Goal: Task Accomplishment & Management: Manage account settings

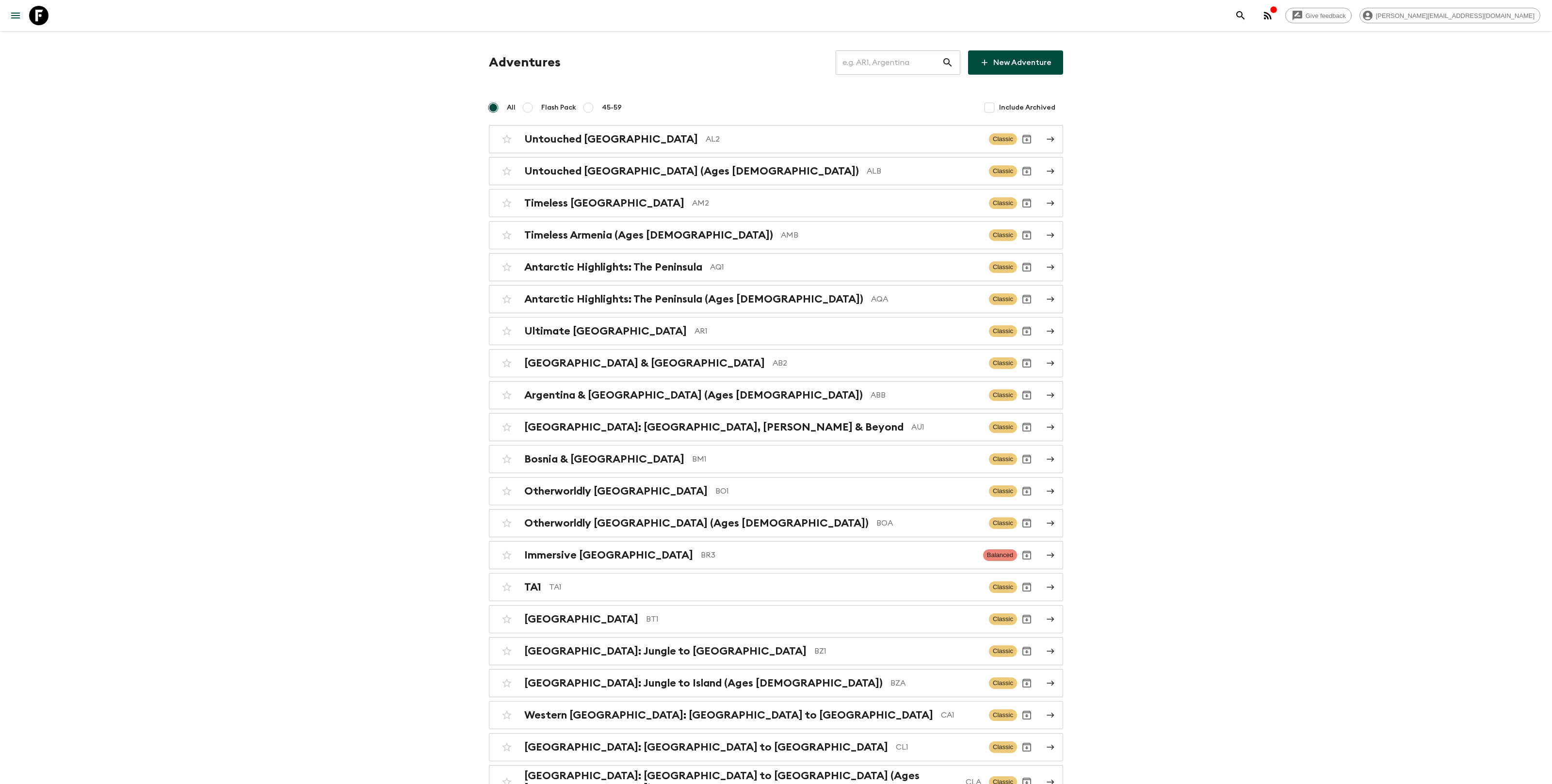
click at [887, 71] on input "text" at bounding box center [889, 62] width 106 height 27
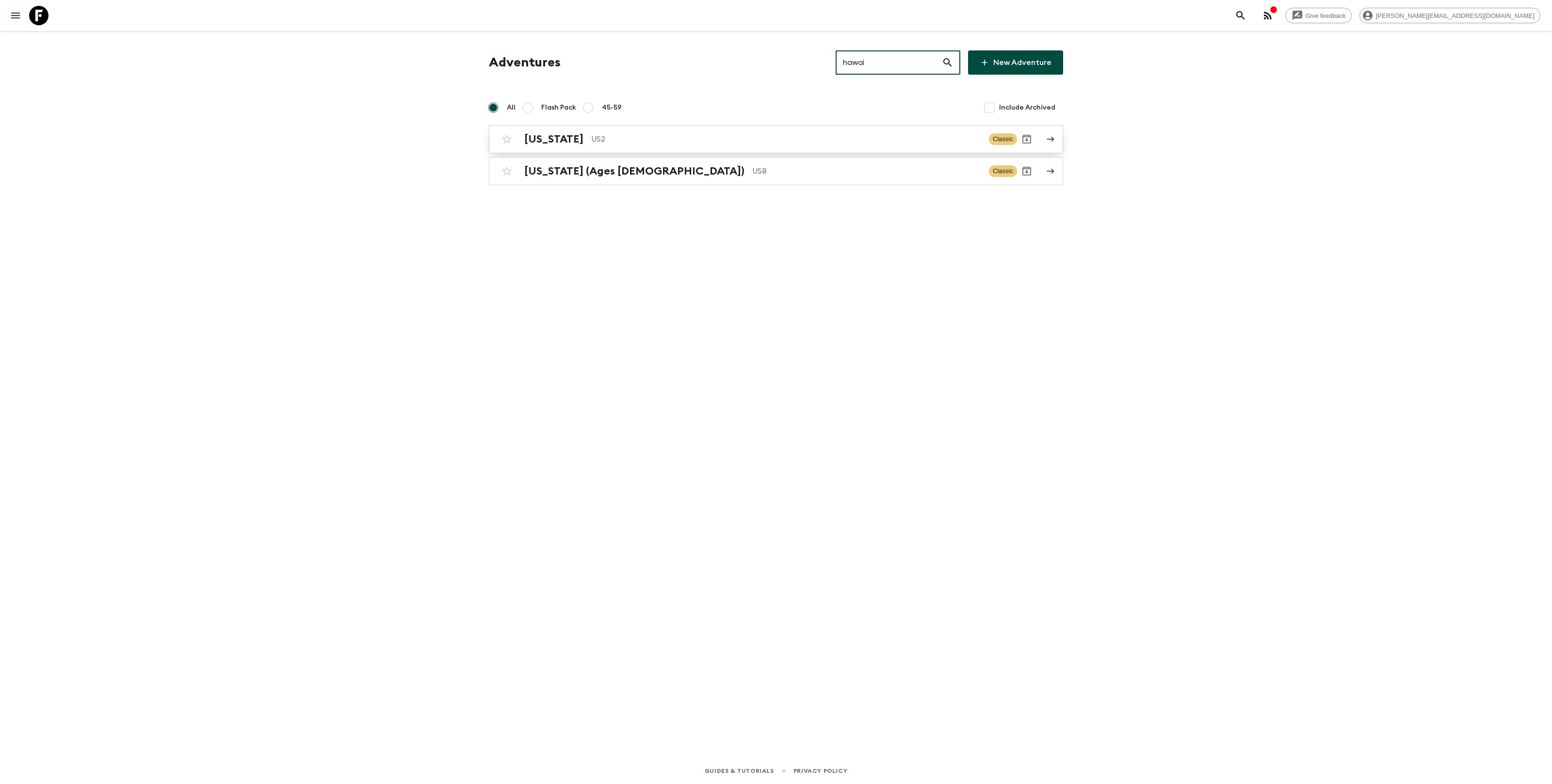
type input "hawai"
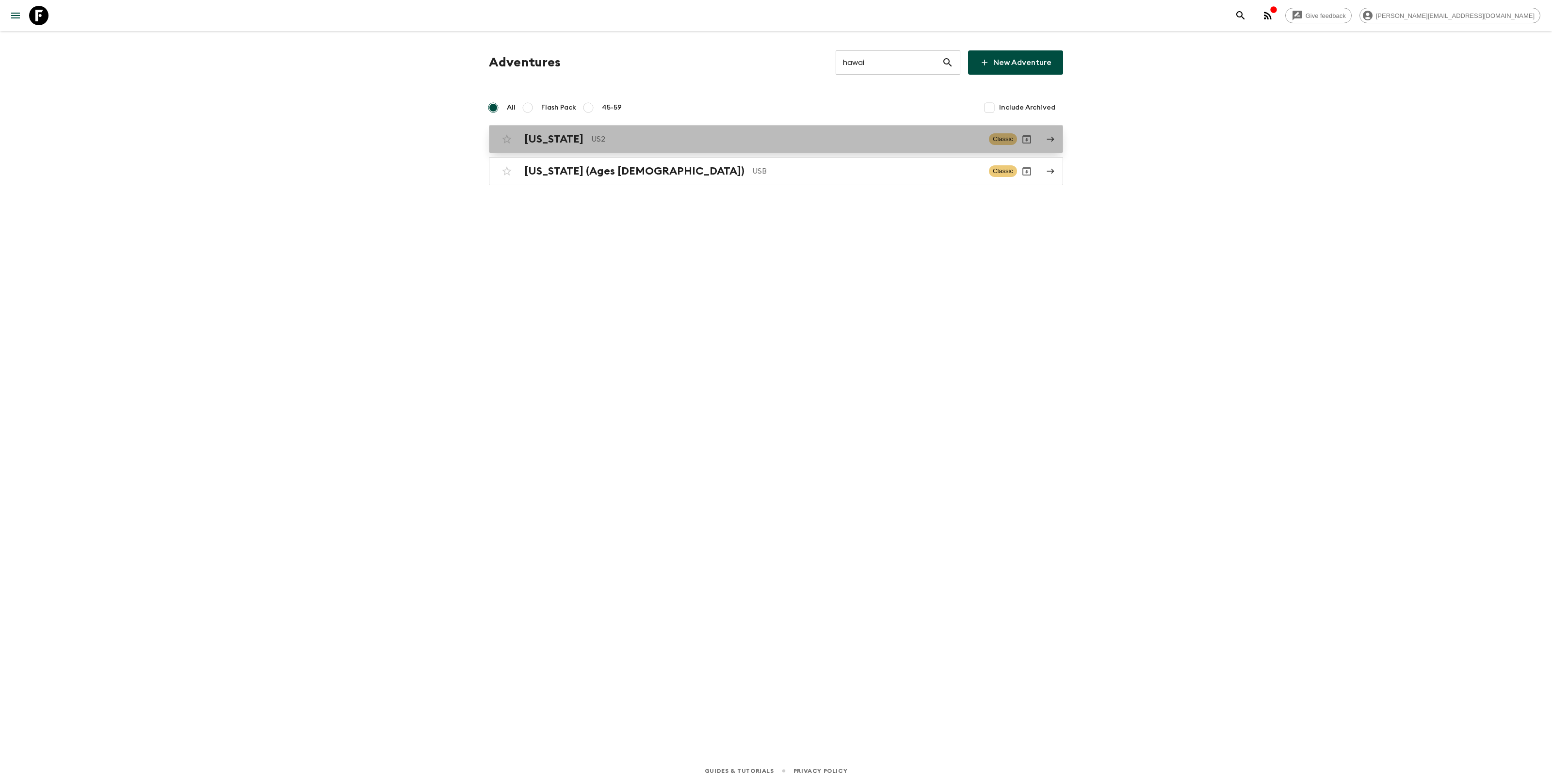
click at [674, 140] on p "US2" at bounding box center [786, 138] width 390 height 11
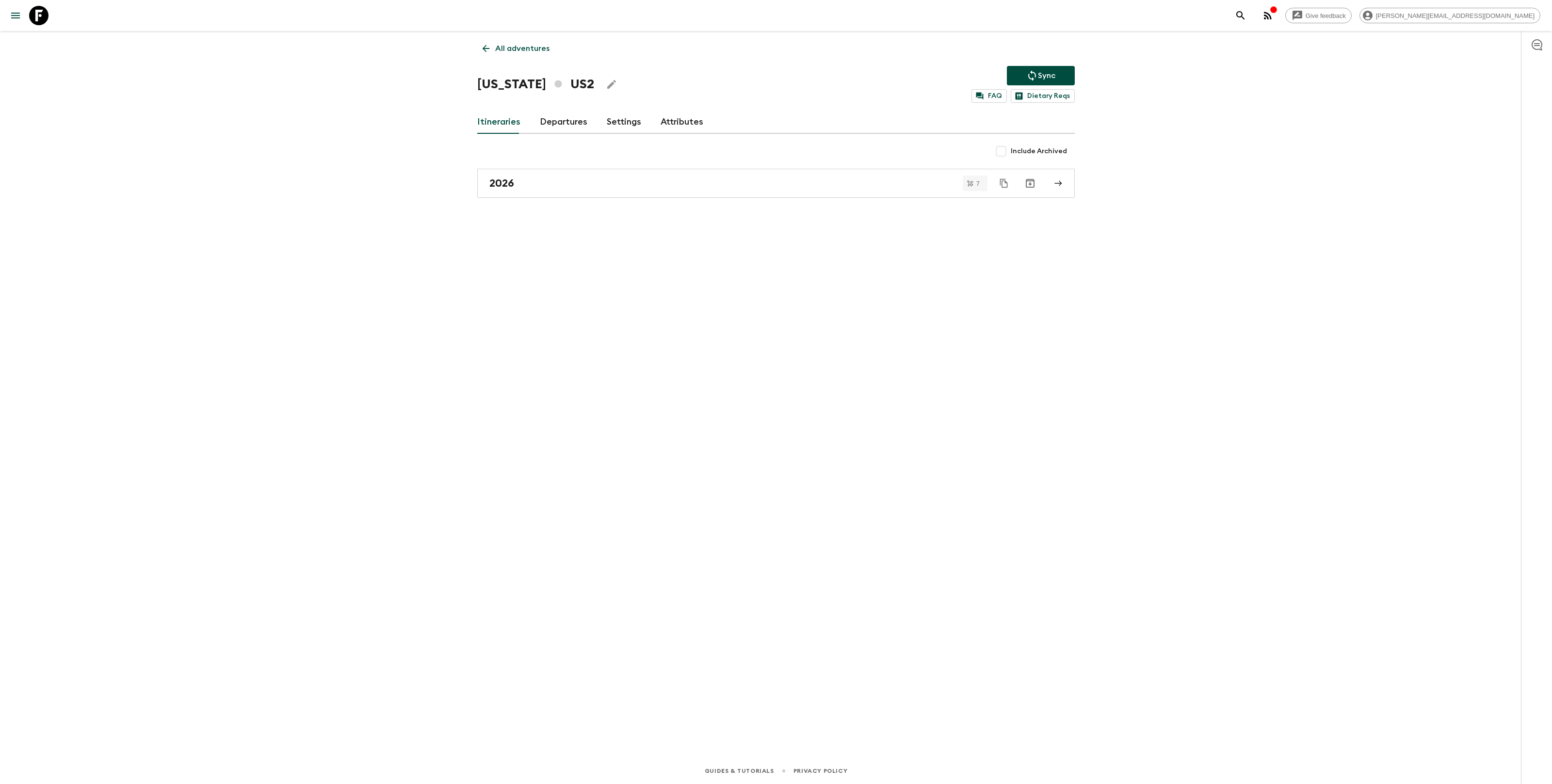
click at [605, 81] on icon "Edit Adventure Title" at bounding box center [611, 84] width 11 height 11
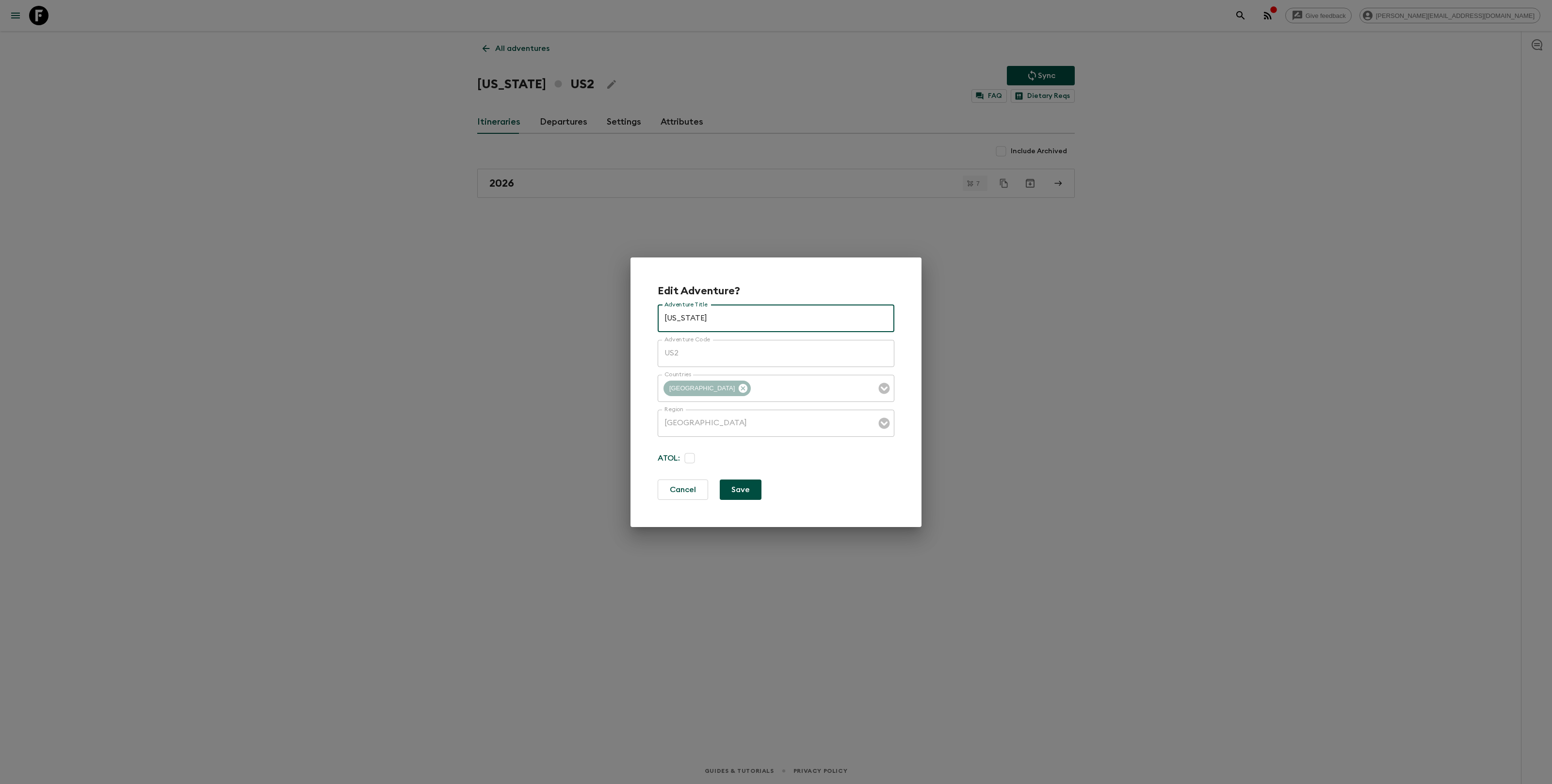
paste input "Hawaiʻi: [GEOGRAPHIC_DATA]"
click at [696, 317] on input "[US_STATE] [GEOGRAPHIC_DATA]: [GEOGRAPHIC_DATA]" at bounding box center [776, 318] width 237 height 27
click at [696, 318] on input "[US_STATE] [GEOGRAPHIC_DATA]: [GEOGRAPHIC_DATA]" at bounding box center [776, 318] width 237 height 27
paste input "text"
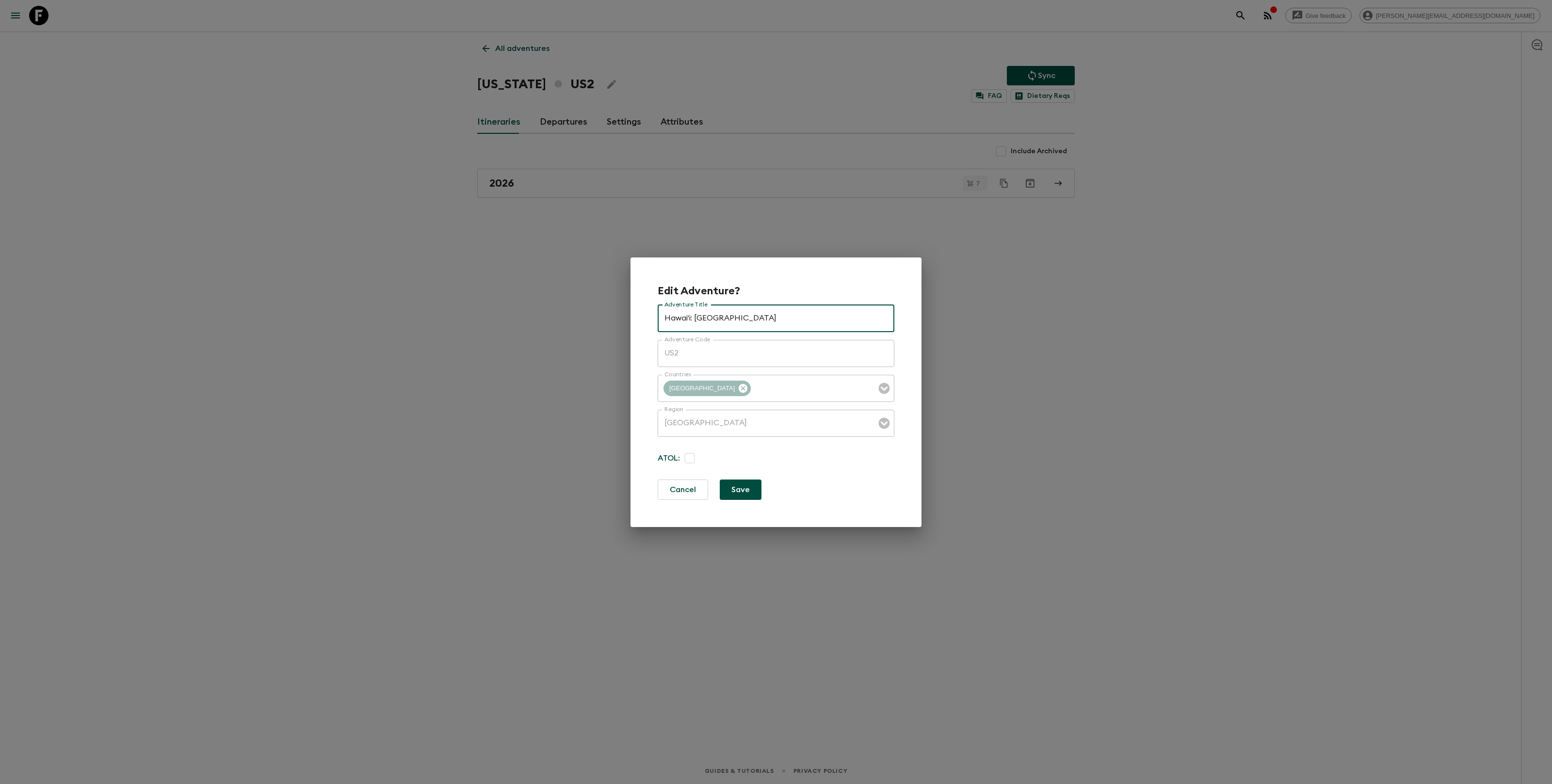
type input "Hawaiʻi: [GEOGRAPHIC_DATA]"
click at [752, 481] on button "Save" at bounding box center [740, 490] width 42 height 20
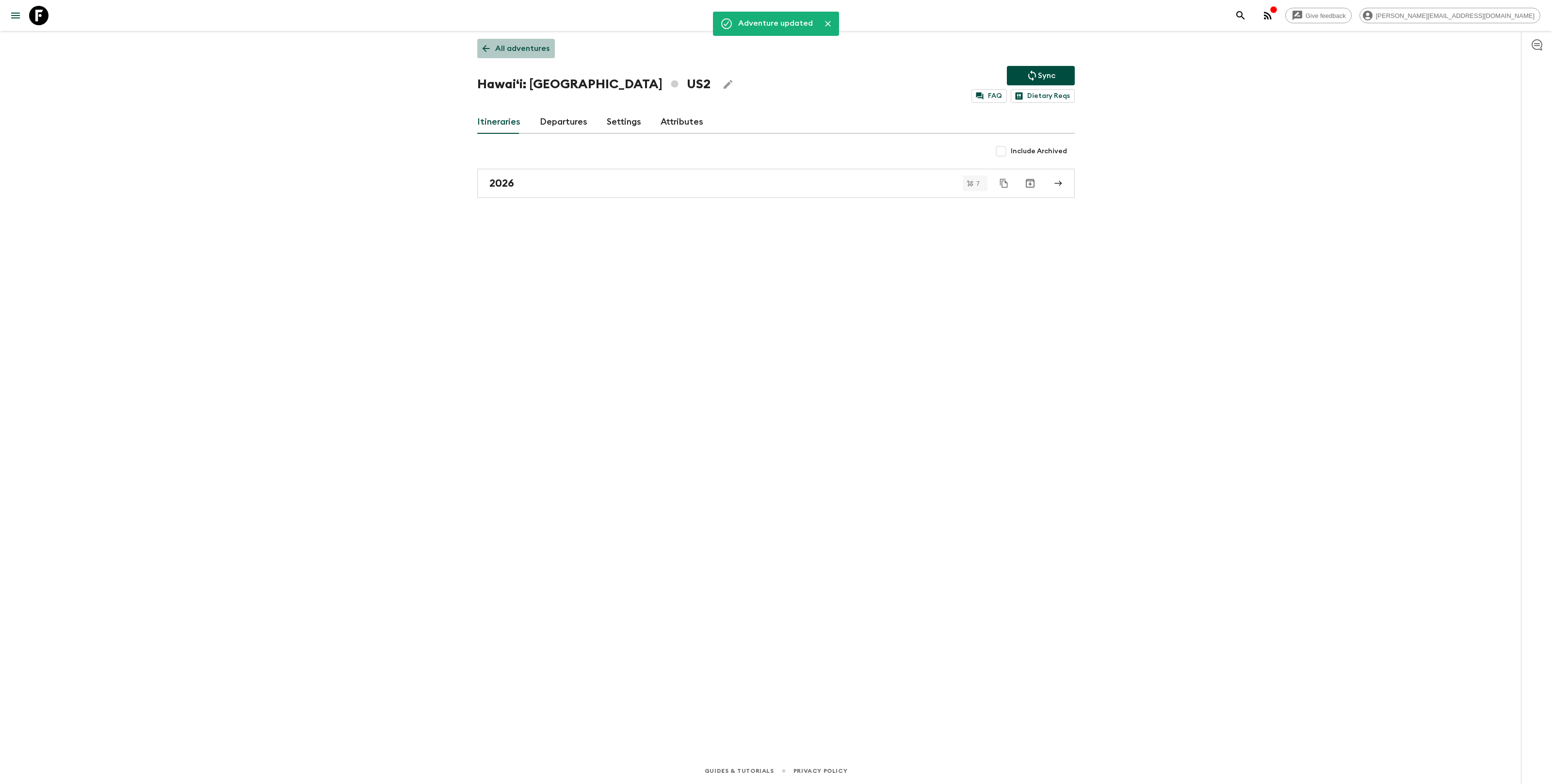
click at [530, 52] on p "All adventures" at bounding box center [522, 48] width 54 height 11
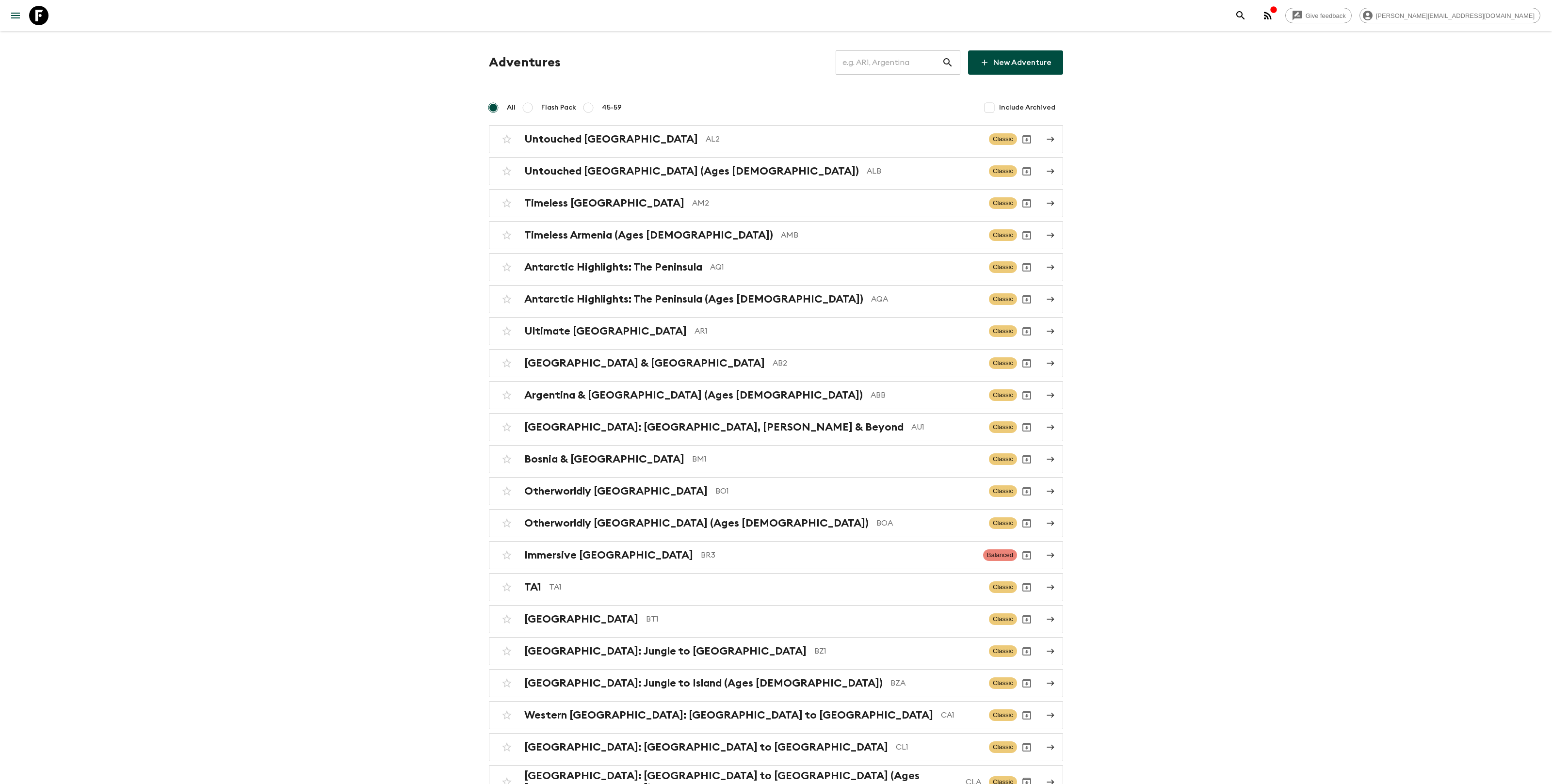
click at [920, 67] on input "text" at bounding box center [889, 62] width 106 height 27
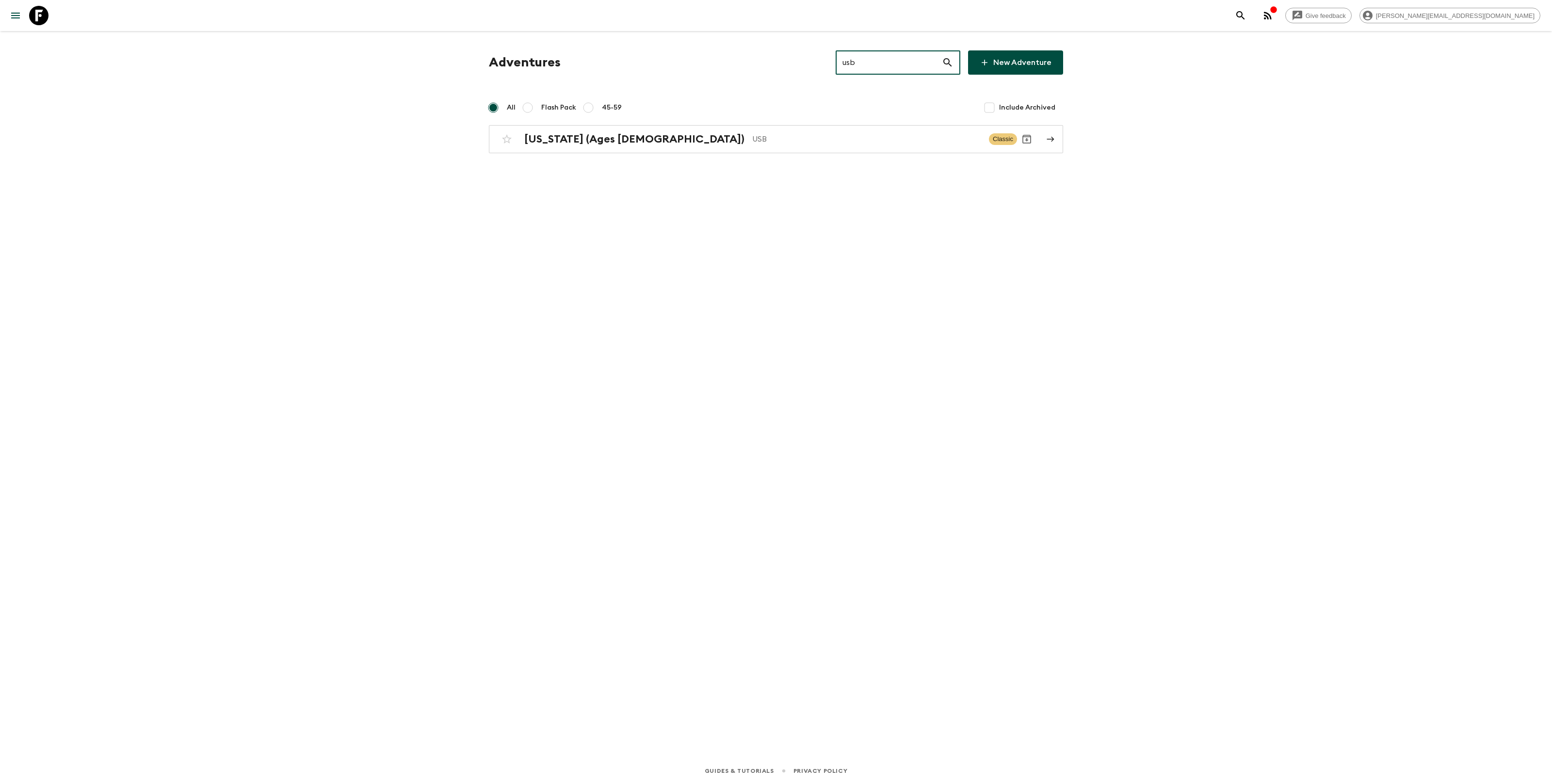
type input "usb"
click at [789, 124] on div "Adventures usb ​ New Adventure All Flash Pack 45-59 Include Archived [US_STATE]…" at bounding box center [776, 102] width 598 height 103
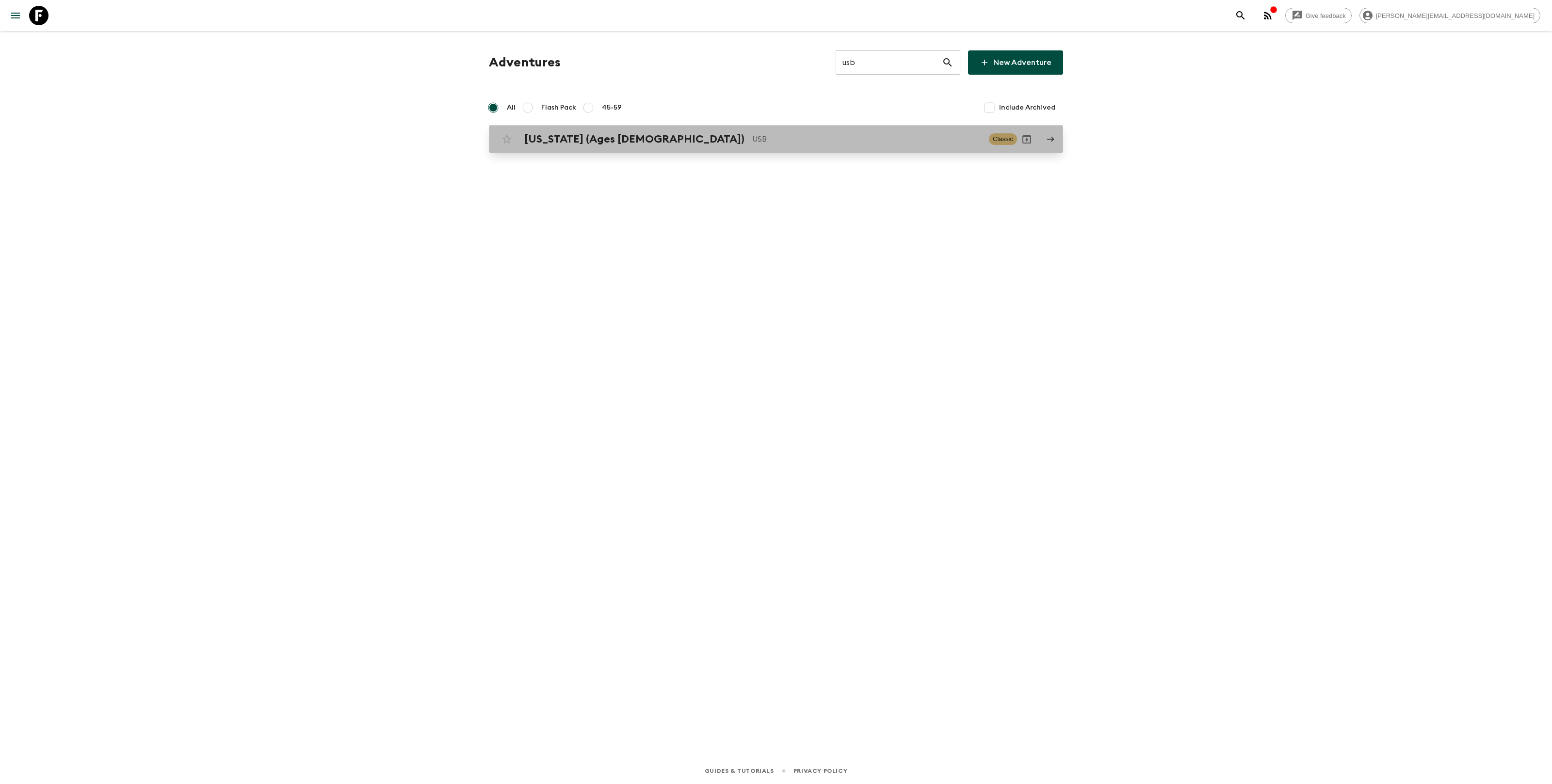
click at [768, 138] on p "USB" at bounding box center [867, 138] width 229 height 11
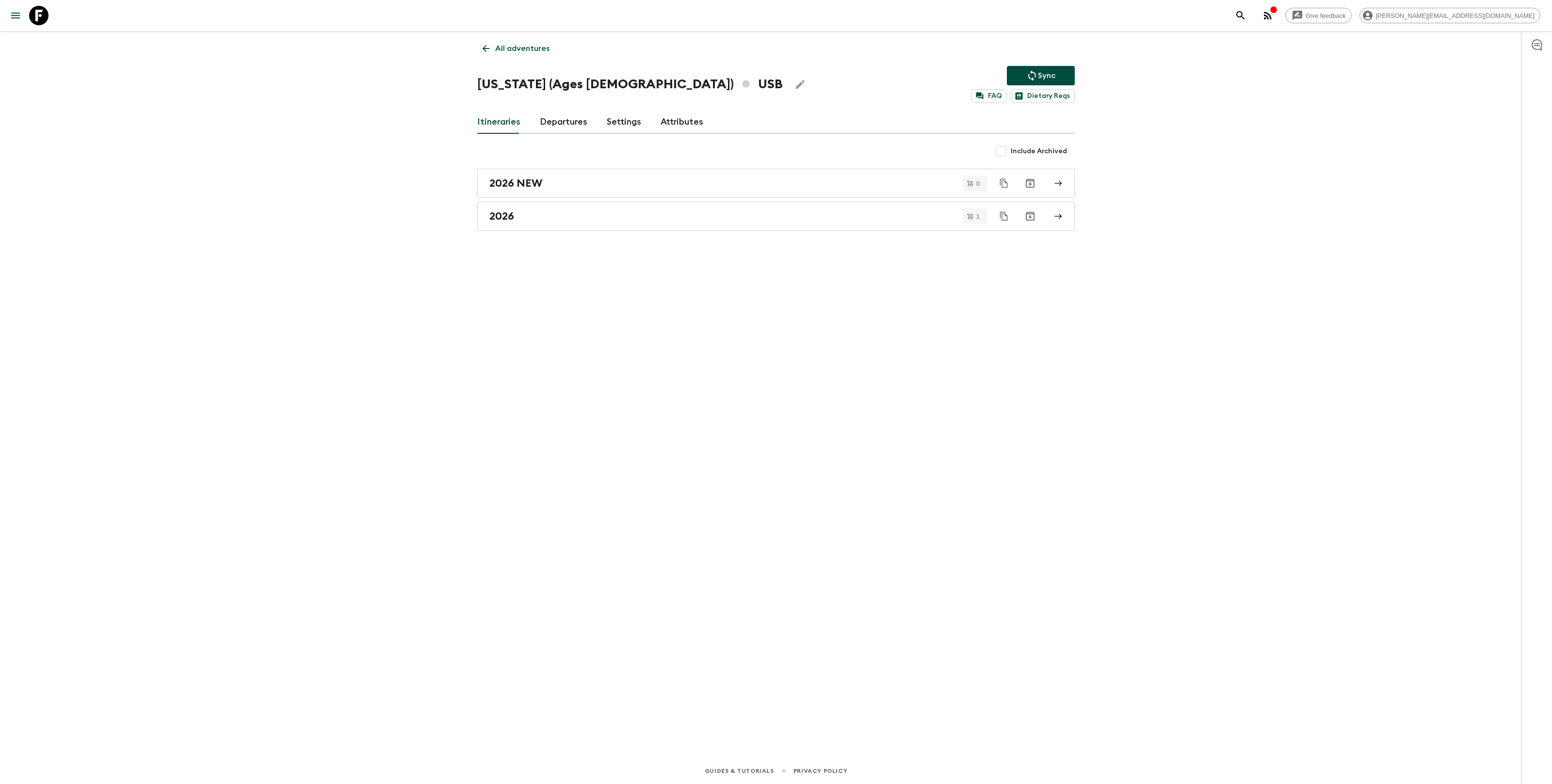
click at [544, 88] on h1 "[US_STATE] (Ages [DEMOGRAPHIC_DATA]) USB" at bounding box center [630, 84] width 305 height 19
click at [795, 83] on icon "Edit Adventure Title" at bounding box center [800, 84] width 11 height 11
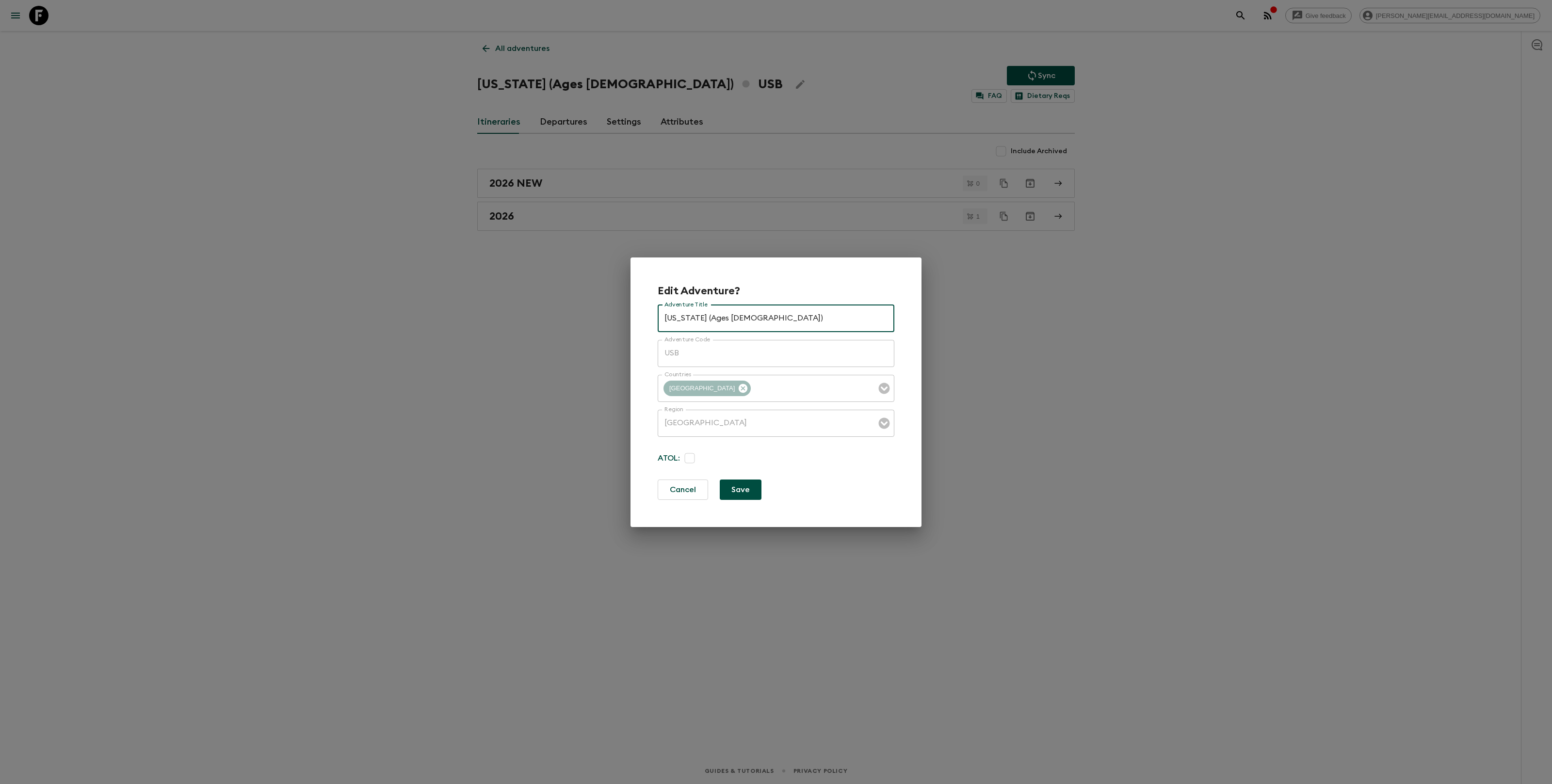
click at [678, 320] on input "[US_STATE] (Ages [DEMOGRAPHIC_DATA])" at bounding box center [776, 318] width 237 height 27
type input "Hawaiʻi: [GEOGRAPHIC_DATA] (Ages [DEMOGRAPHIC_DATA])"
click at [753, 490] on button "Save" at bounding box center [740, 490] width 42 height 20
